Goal: Transaction & Acquisition: Purchase product/service

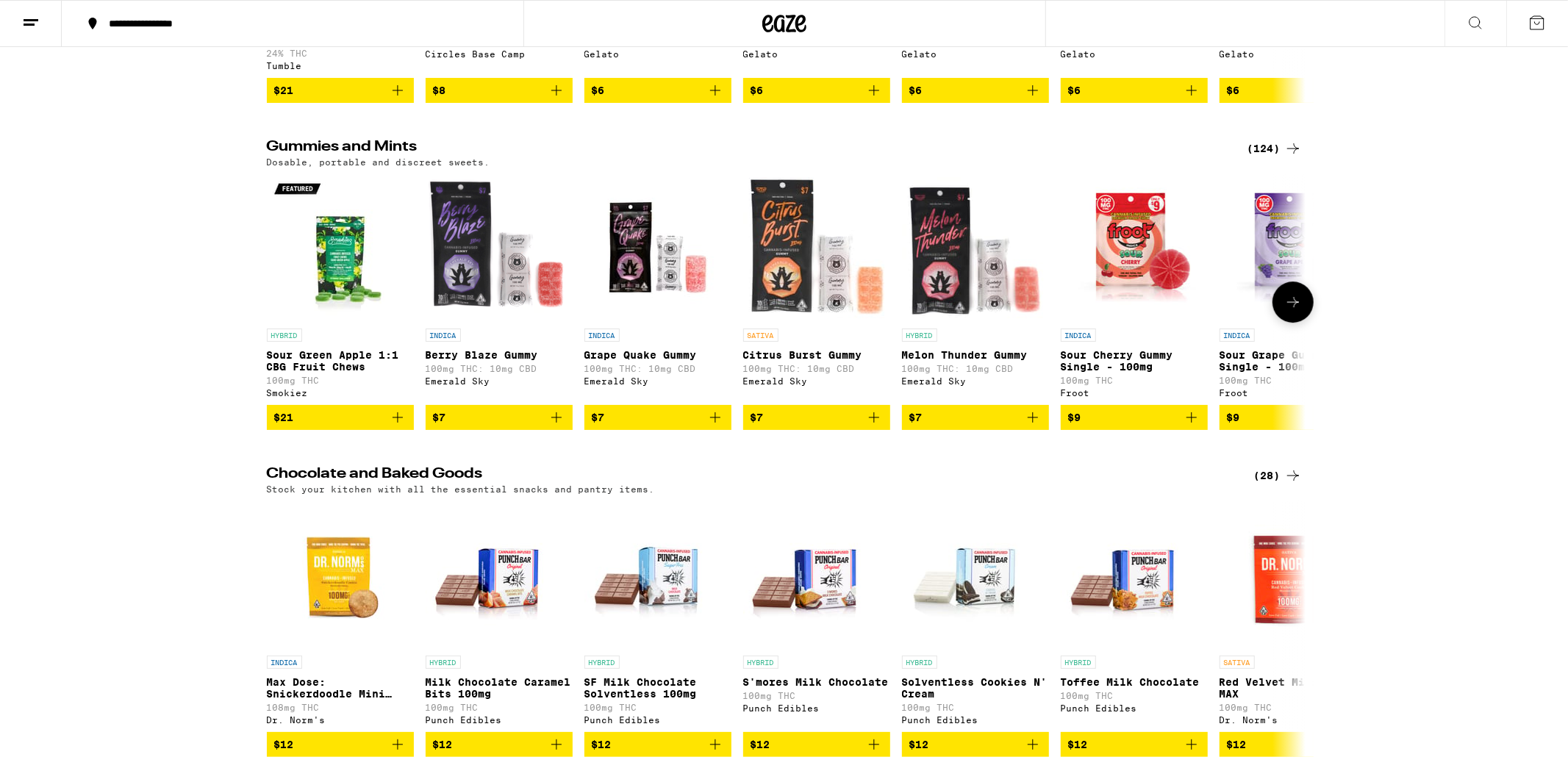
scroll to position [4061, 0]
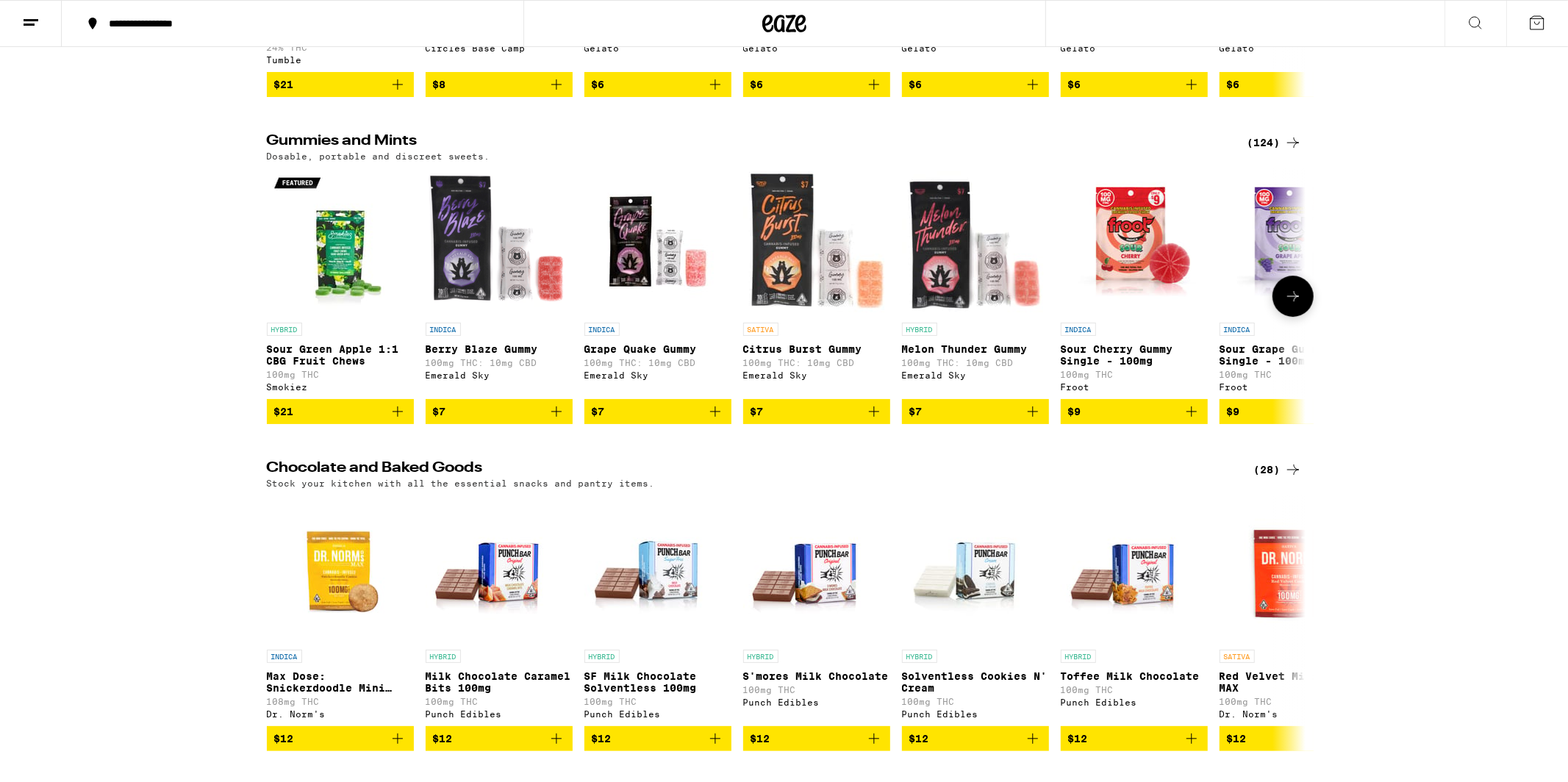
click at [522, 316] on img "Open page for Berry Blaze Gummy from Emerald Sky" at bounding box center [498, 241] width 147 height 147
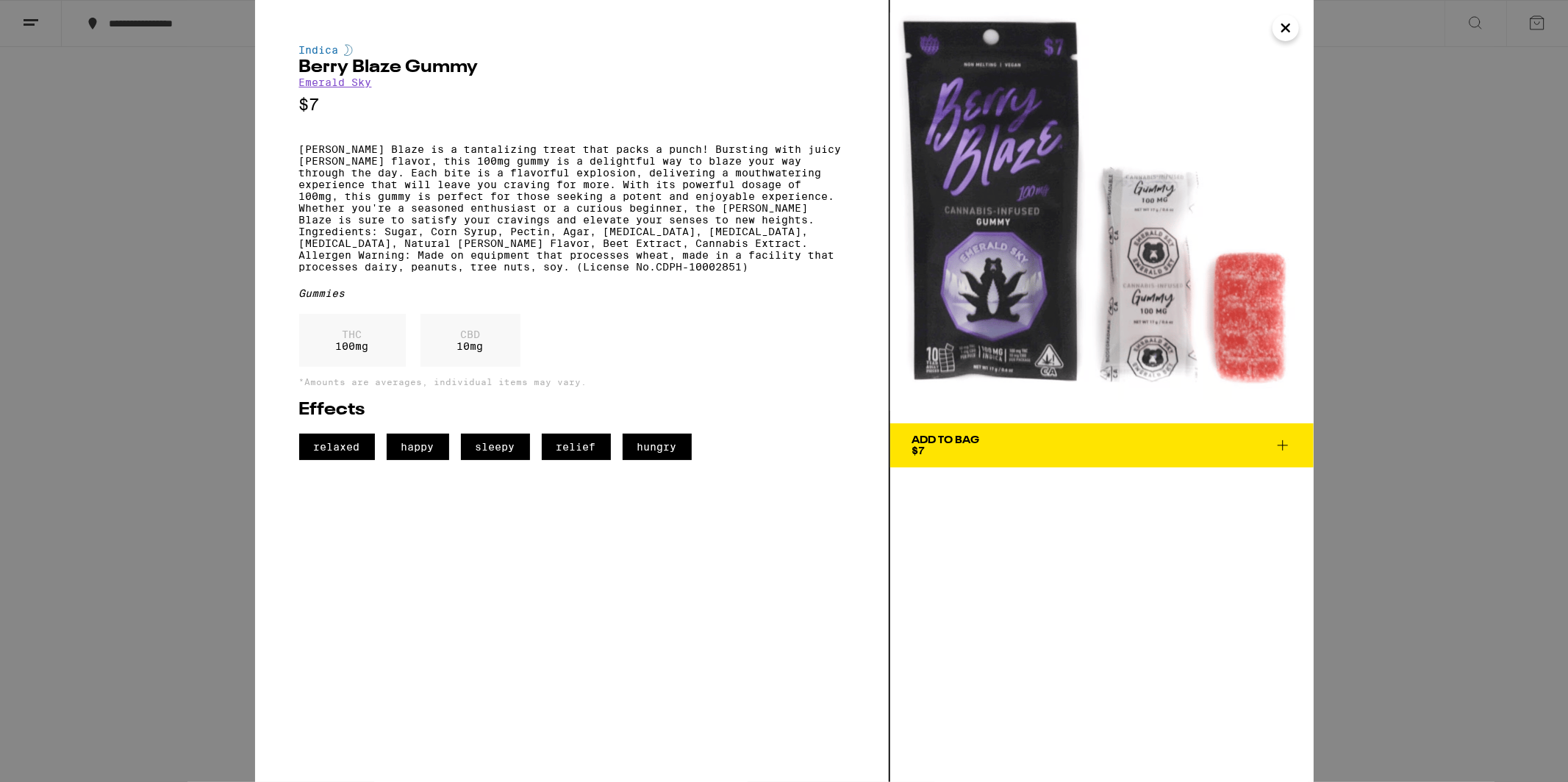
click at [362, 86] on link "Emerald Sky" at bounding box center [336, 83] width 73 height 12
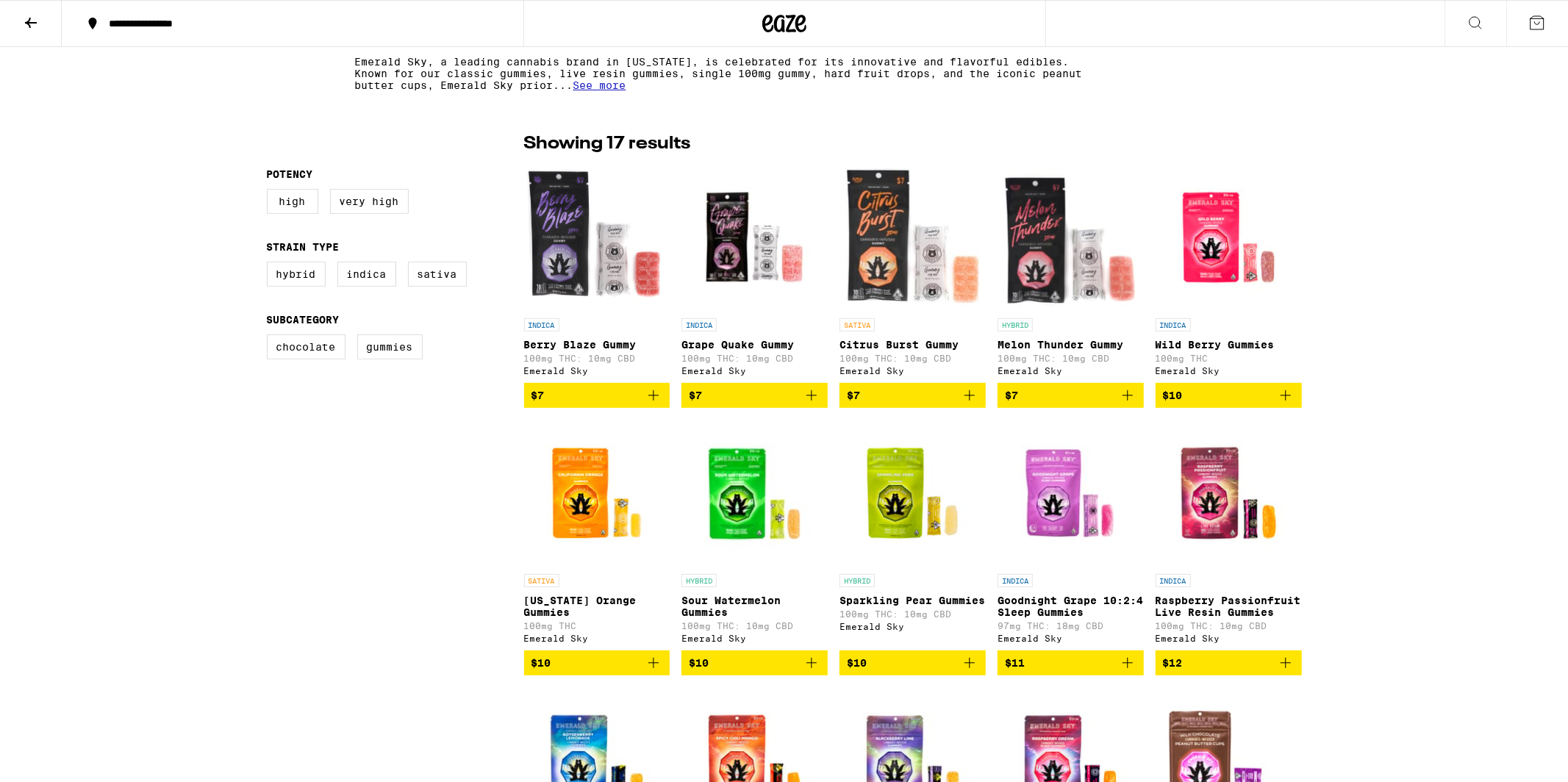
scroll to position [262, 0]
